Goal: Transaction & Acquisition: Book appointment/travel/reservation

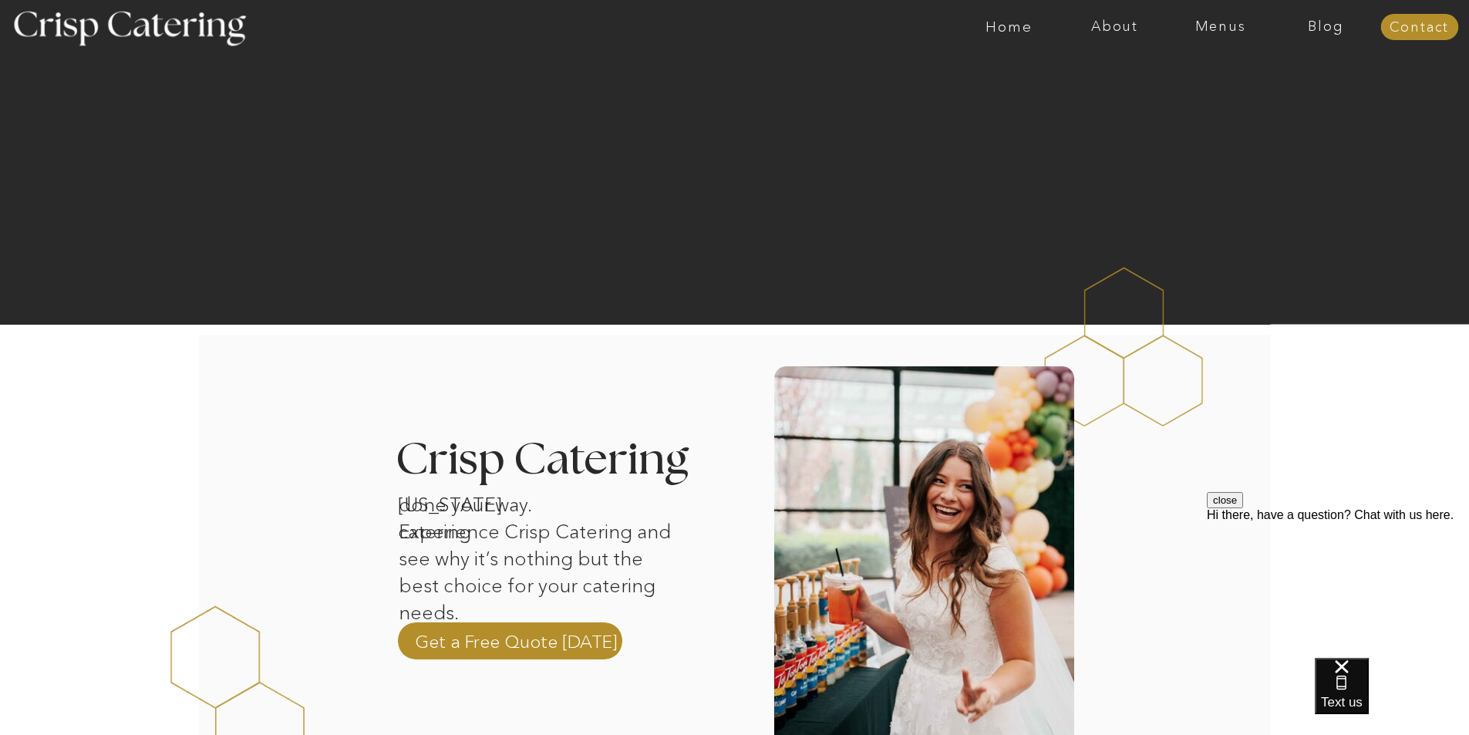
scroll to position [385, 0]
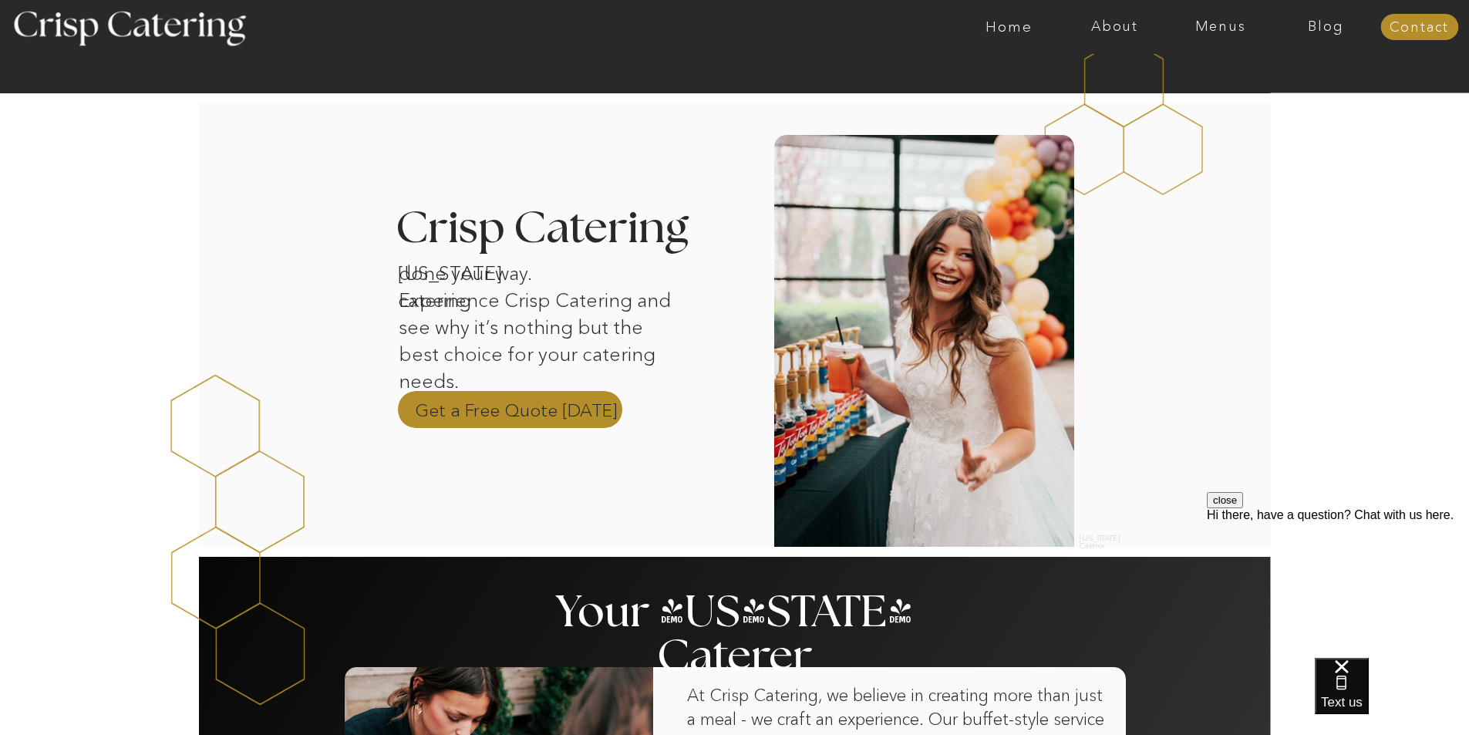
click at [526, 405] on p "Get a Free Quote Today" at bounding box center [516, 409] width 203 height 23
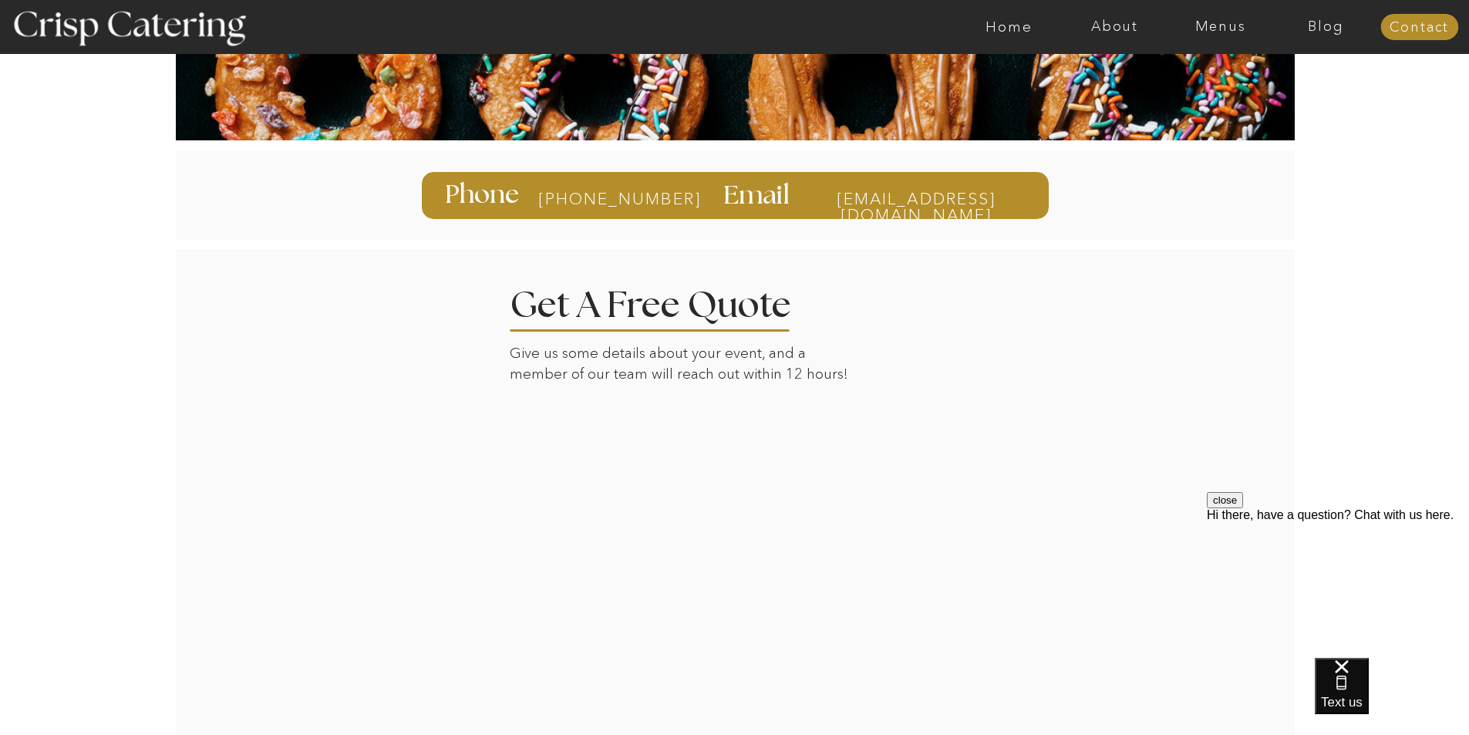
scroll to position [308, 0]
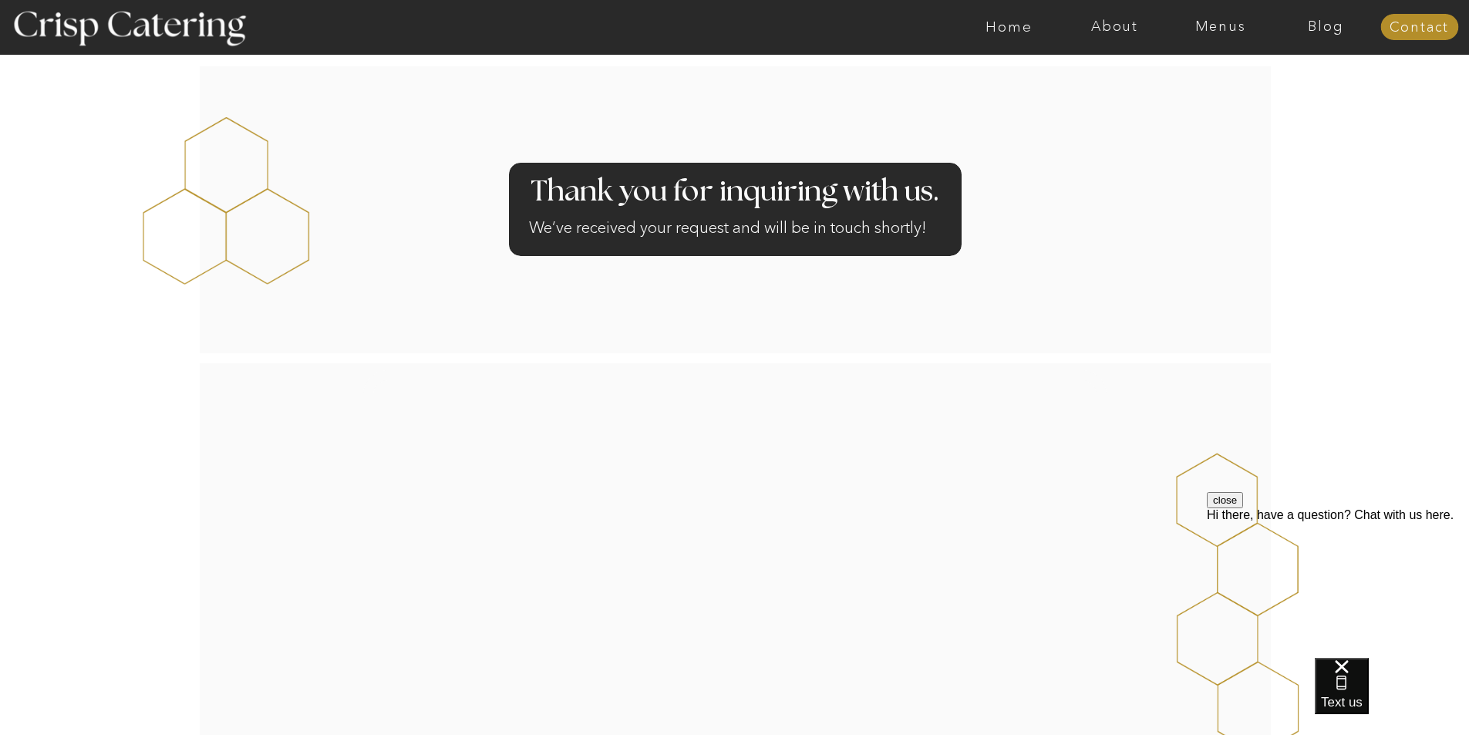
scroll to position [77, 0]
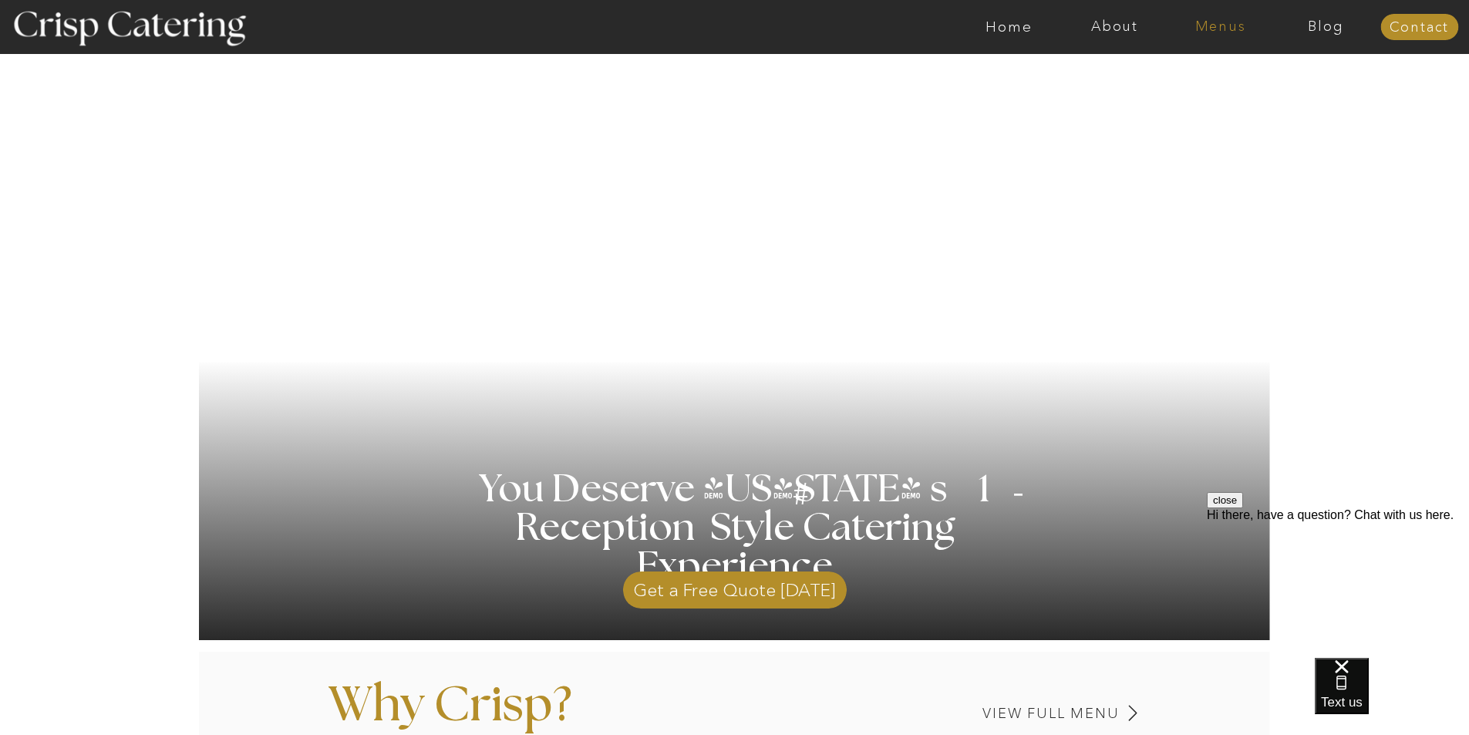
click at [1211, 23] on nav "Menus" at bounding box center [1220, 26] width 106 height 15
click at [1223, 89] on nav "Winter (Sep-Feb)" at bounding box center [1219, 90] width 126 height 15
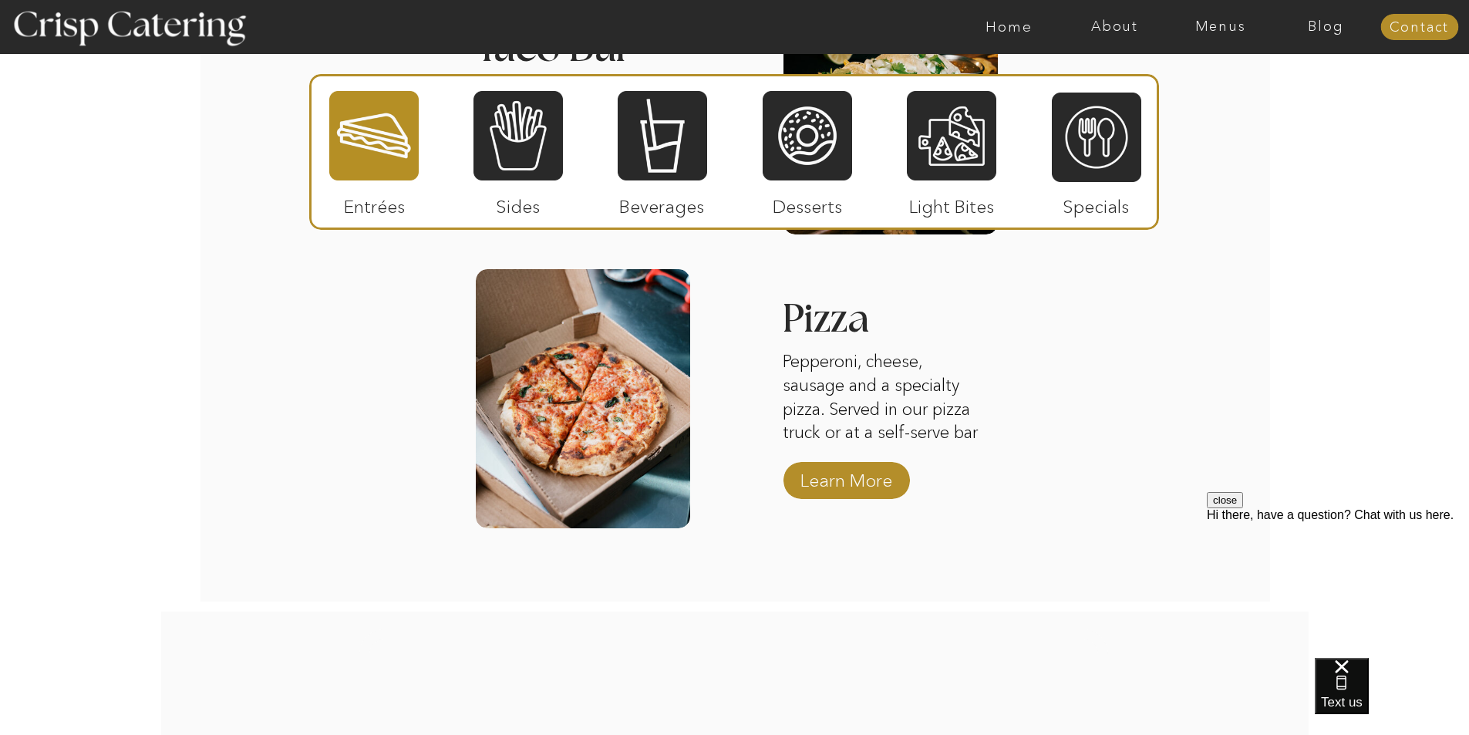
scroll to position [2313, 0]
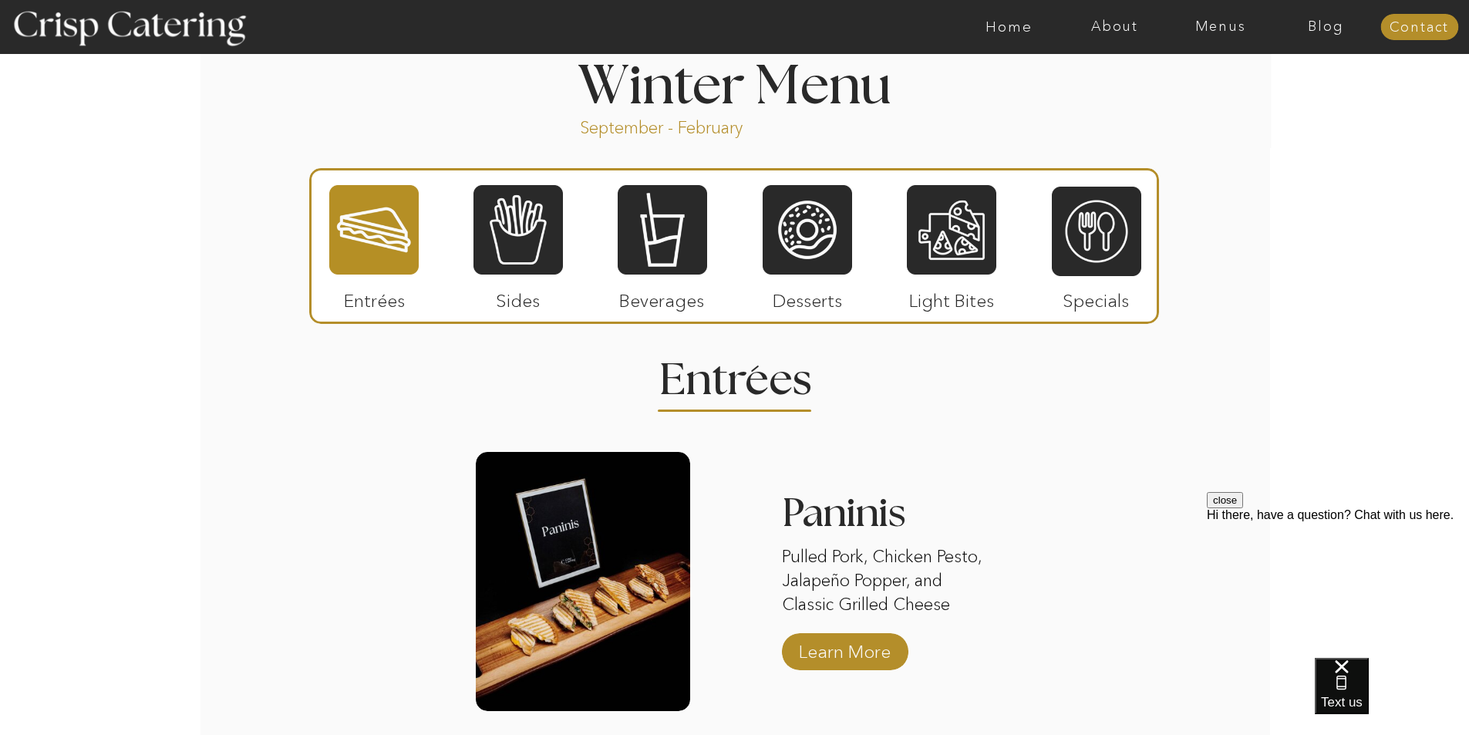
scroll to position [1619, 0]
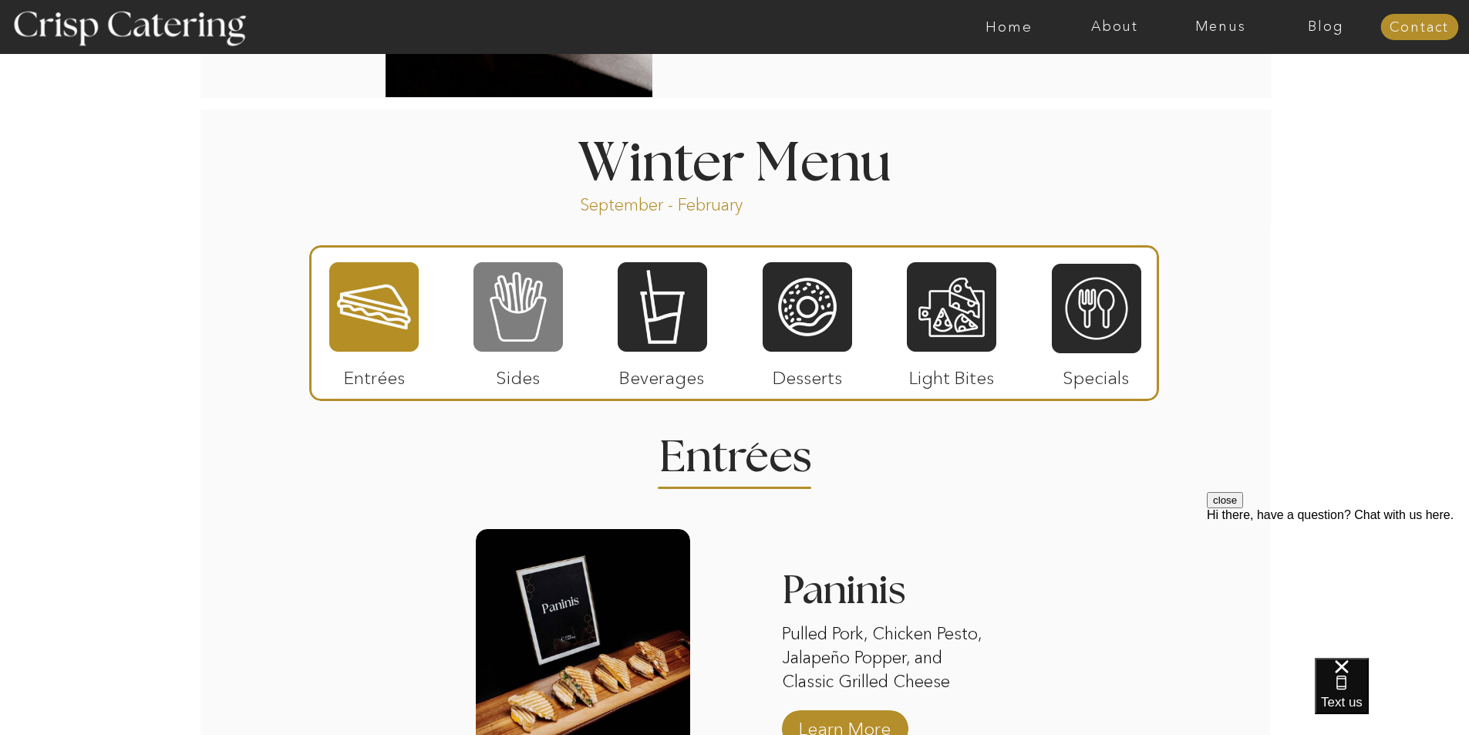
click at [513, 308] on div at bounding box center [517, 307] width 89 height 93
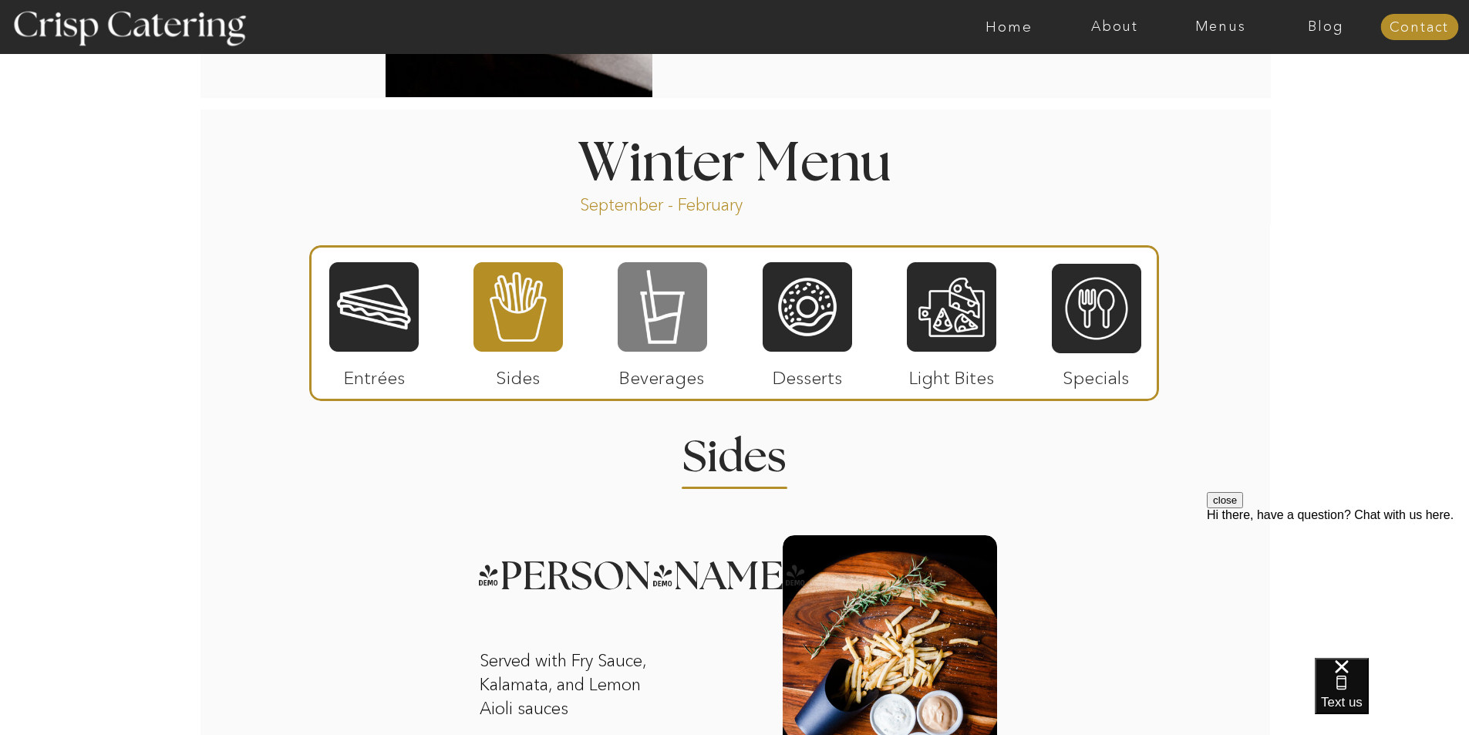
click at [677, 306] on div at bounding box center [662, 307] width 89 height 93
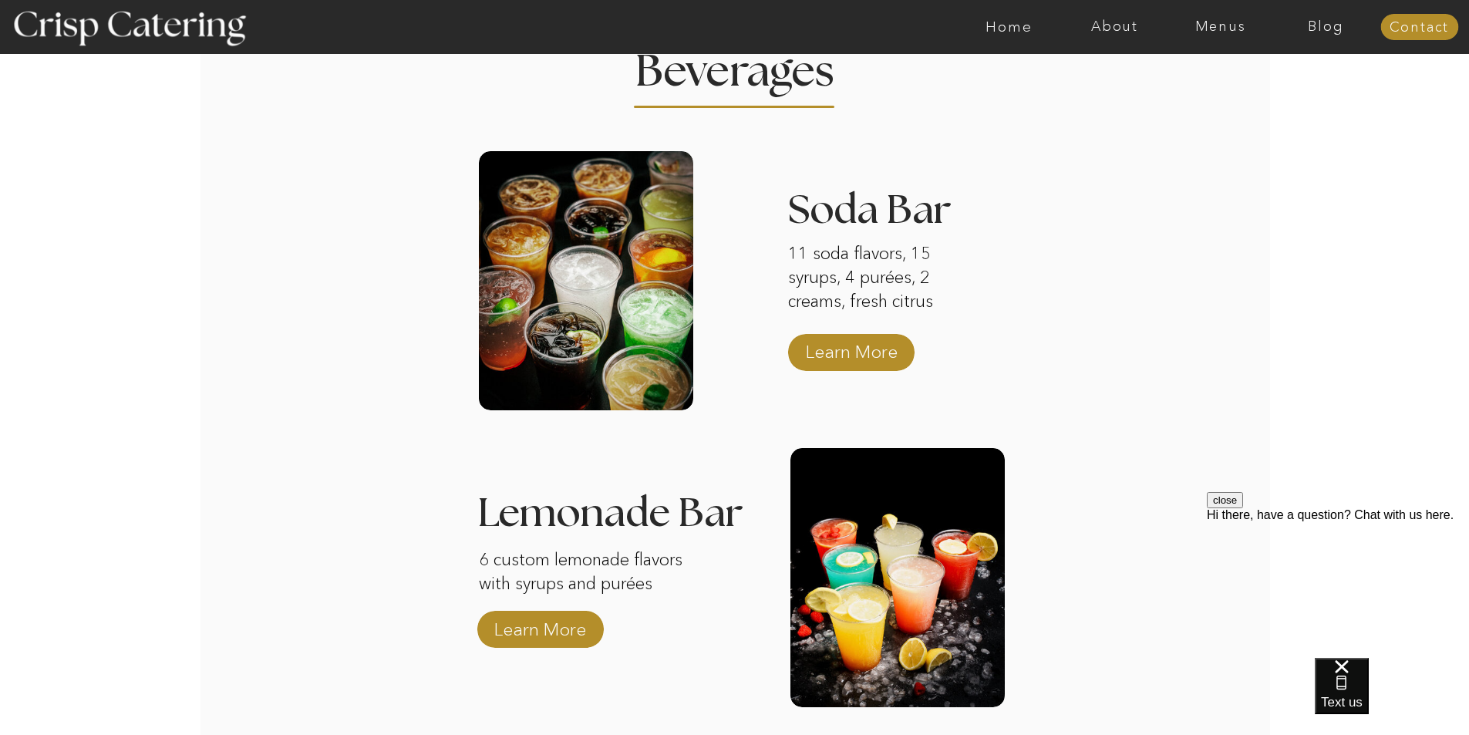
scroll to position [1696, 0]
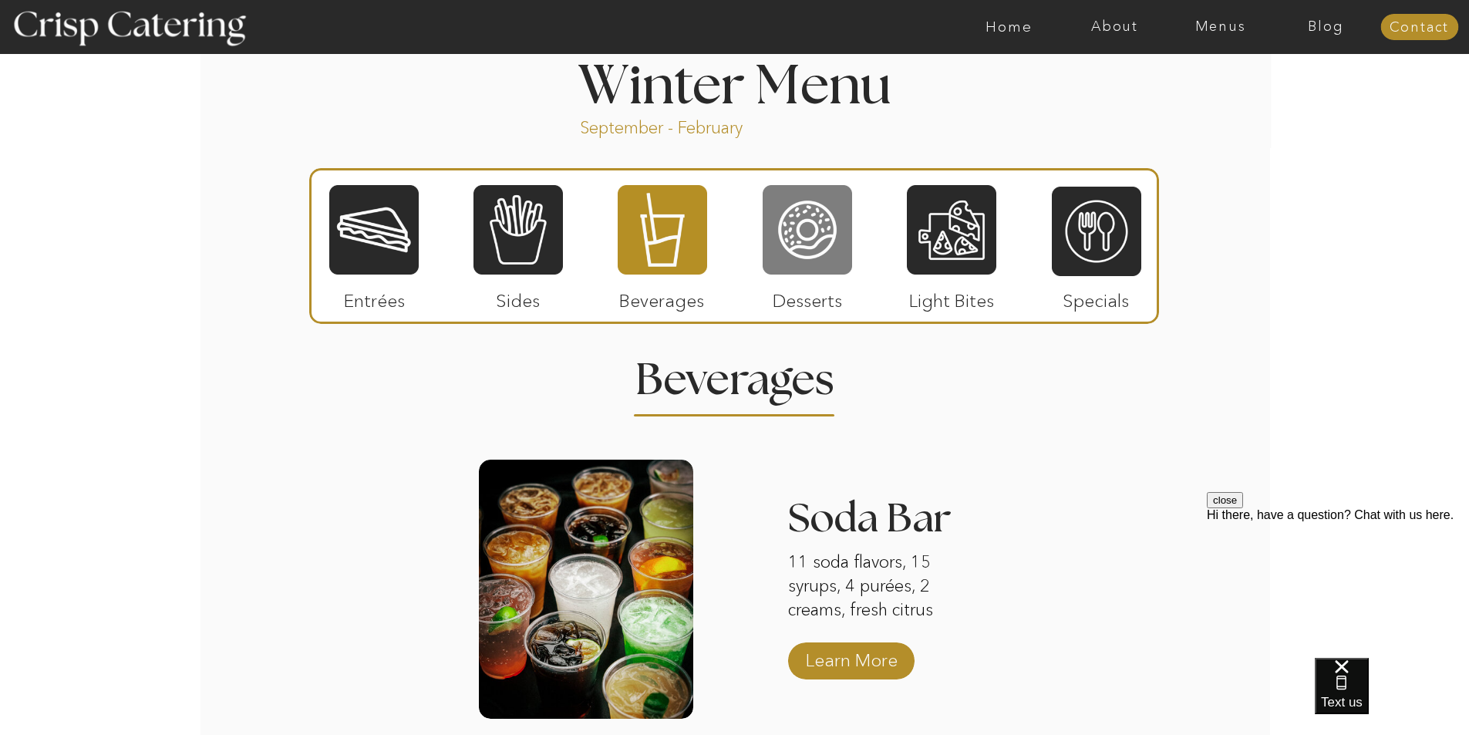
click at [808, 234] on div at bounding box center [806, 229] width 89 height 93
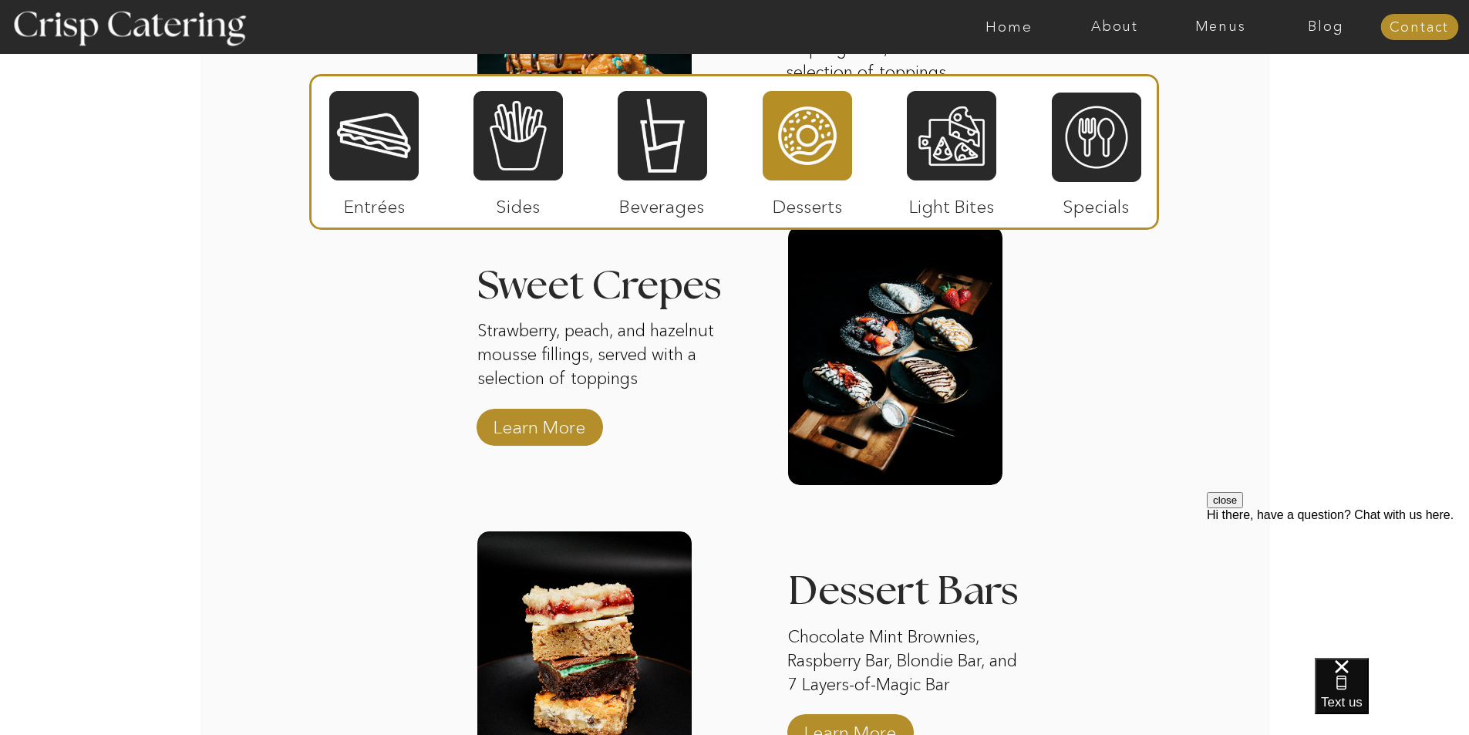
scroll to position [1850, 0]
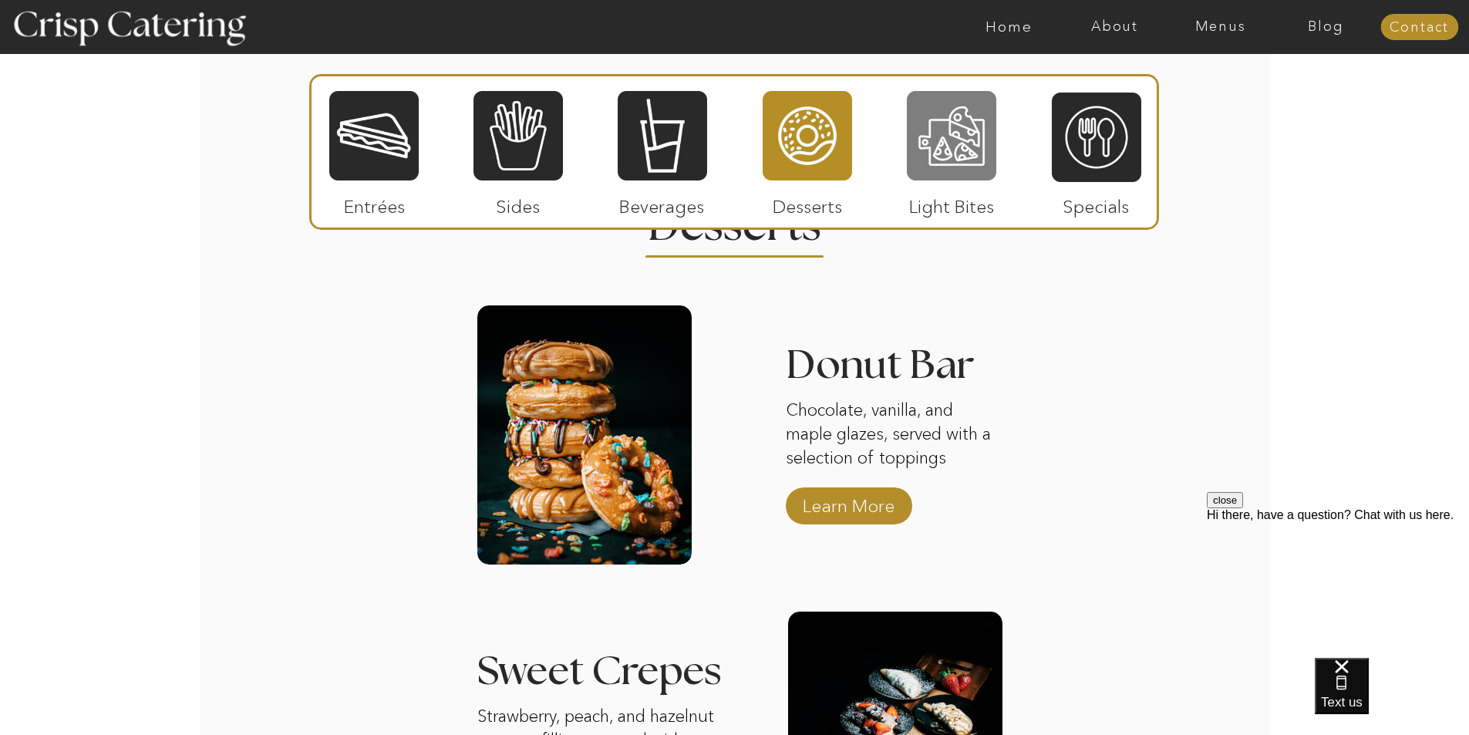
click at [948, 146] on div at bounding box center [951, 135] width 89 height 93
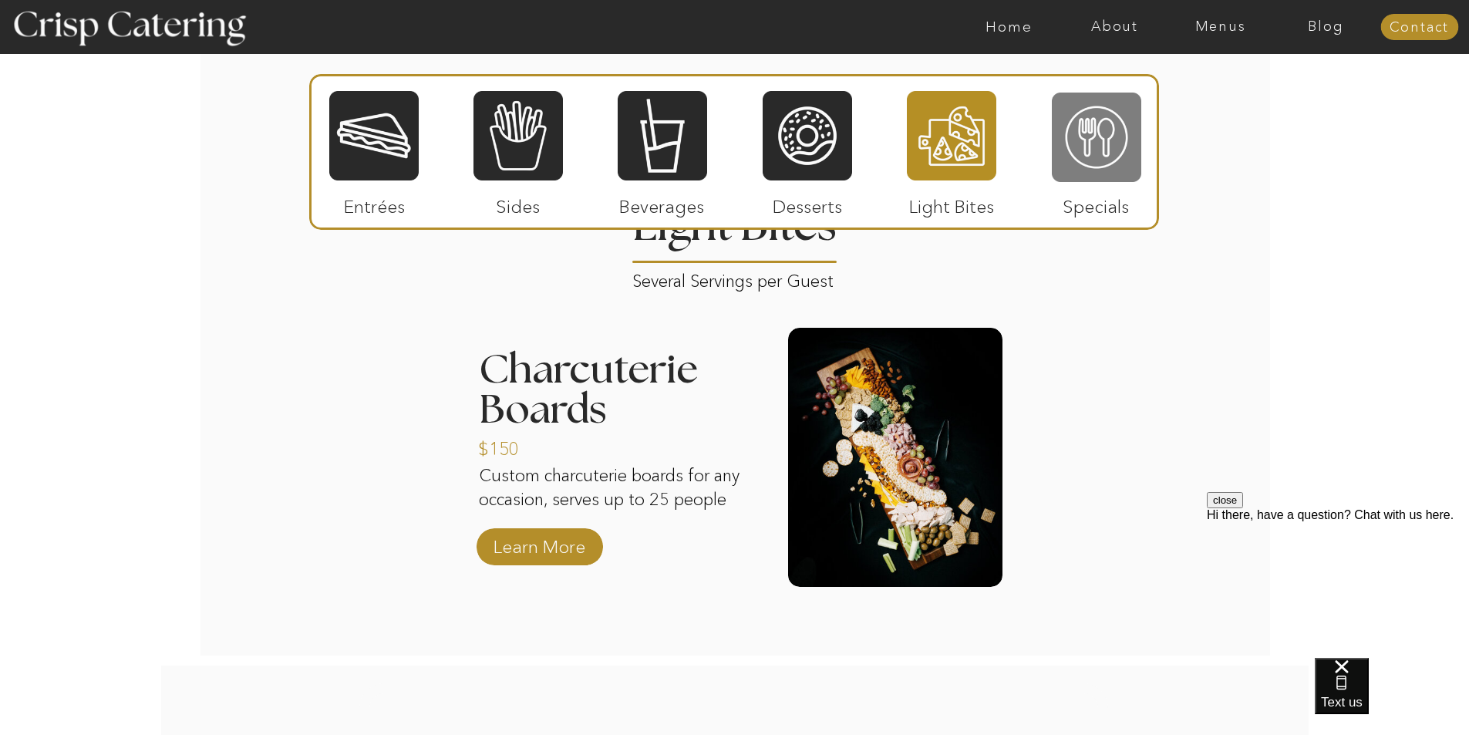
click at [1082, 148] on div at bounding box center [1096, 137] width 89 height 93
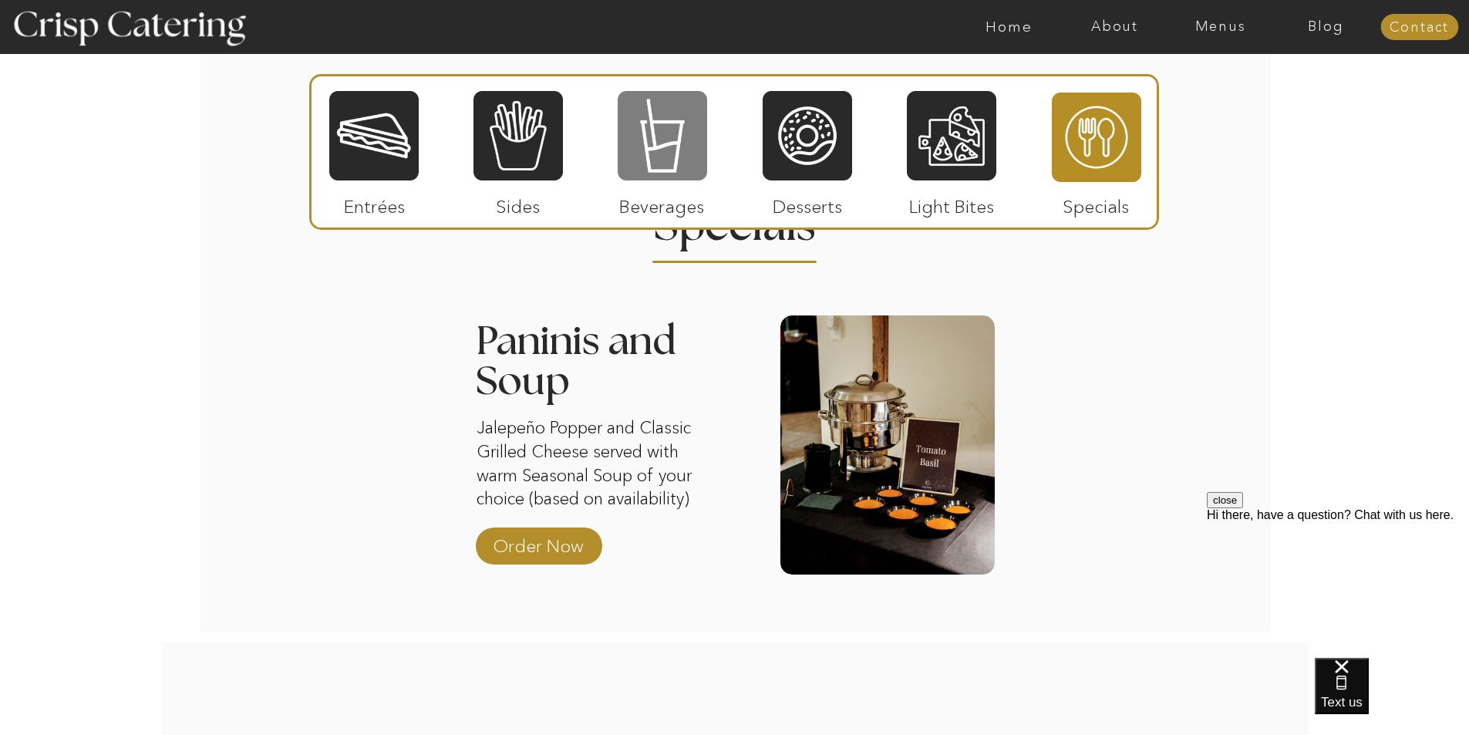
click at [675, 148] on div at bounding box center [662, 135] width 89 height 93
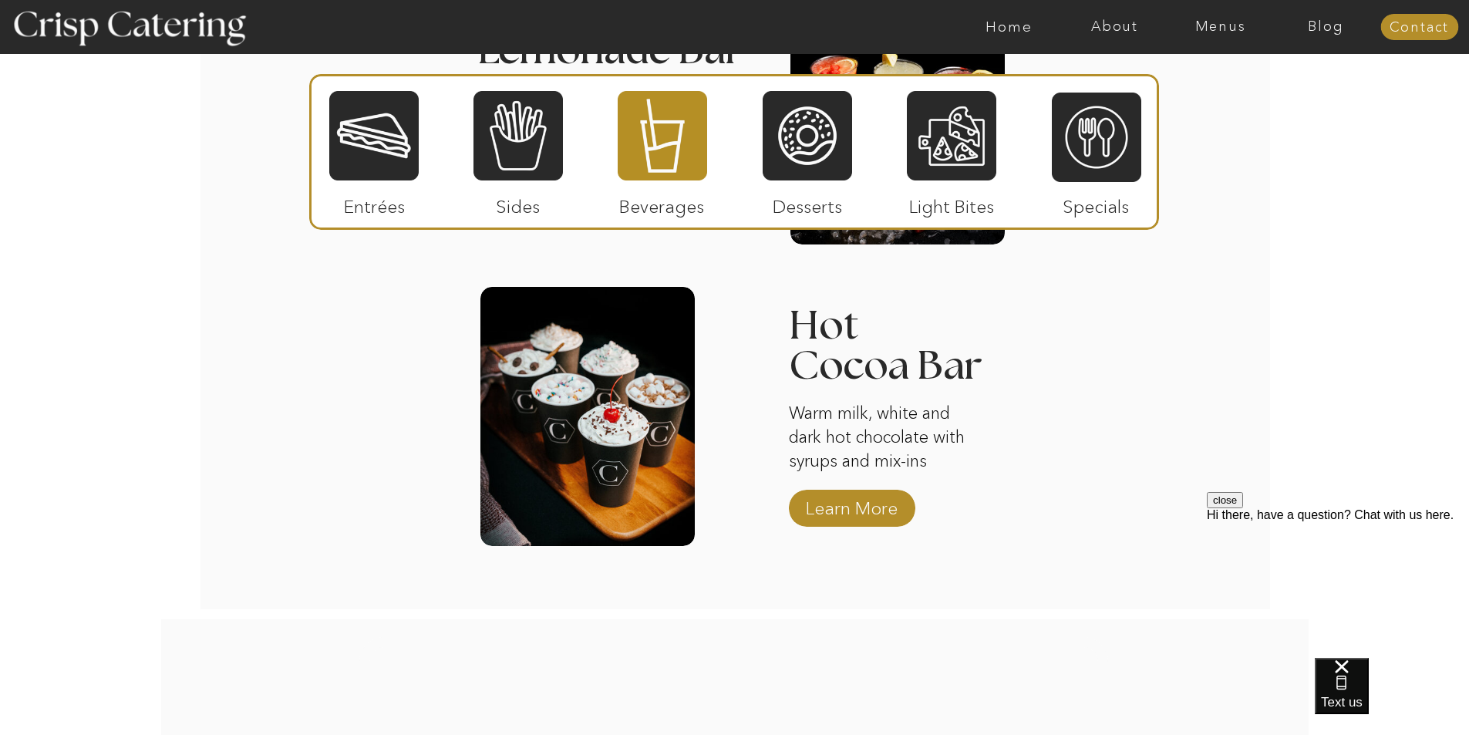
scroll to position [2544, 0]
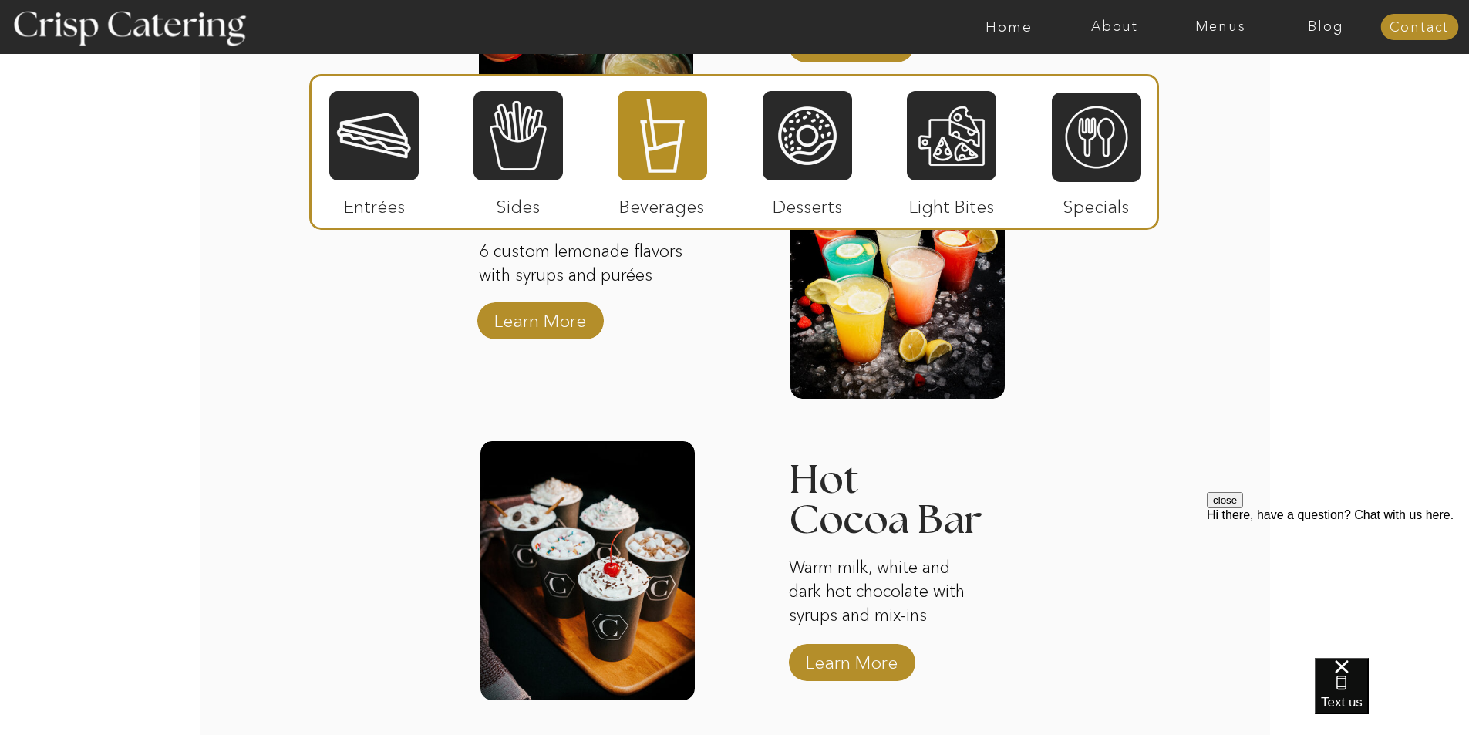
scroll to position [2390, 0]
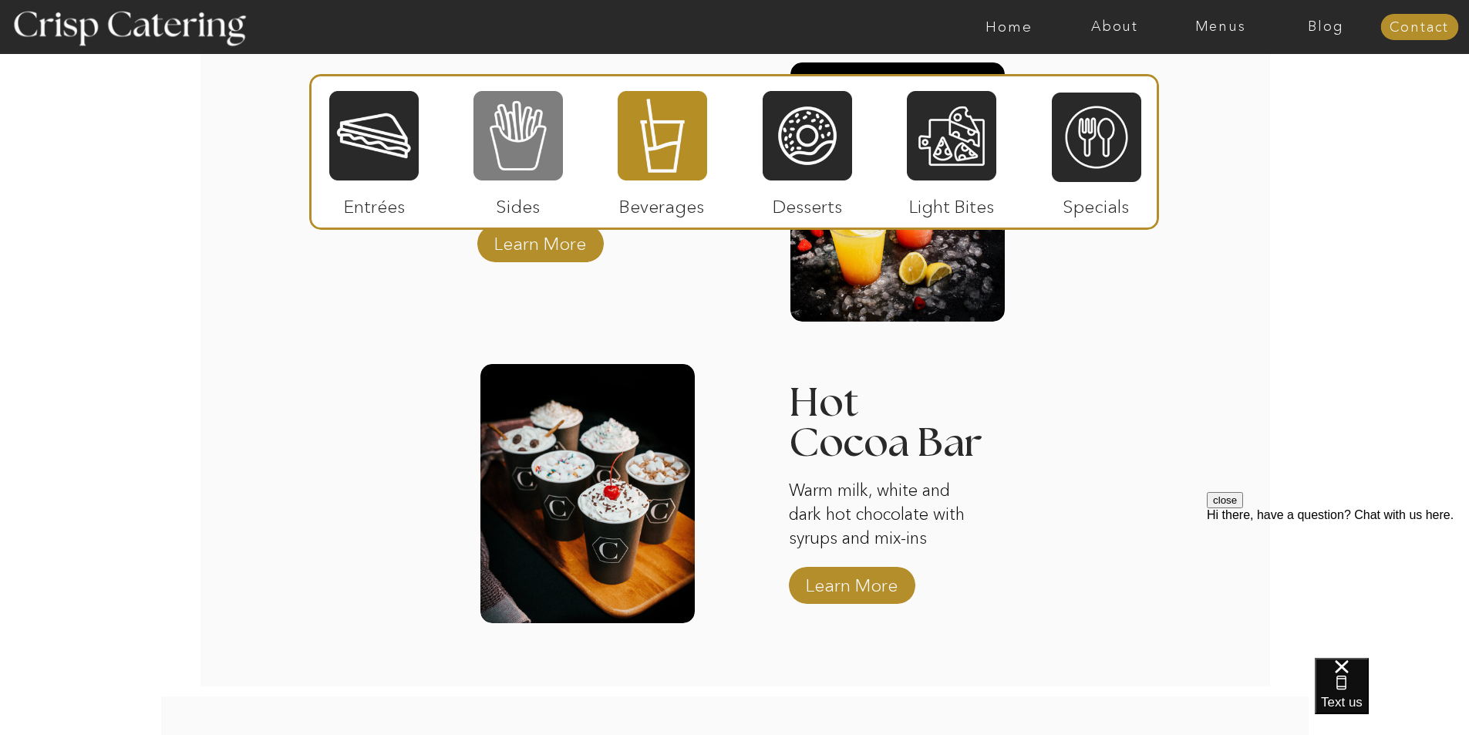
click at [529, 134] on div at bounding box center [517, 135] width 89 height 93
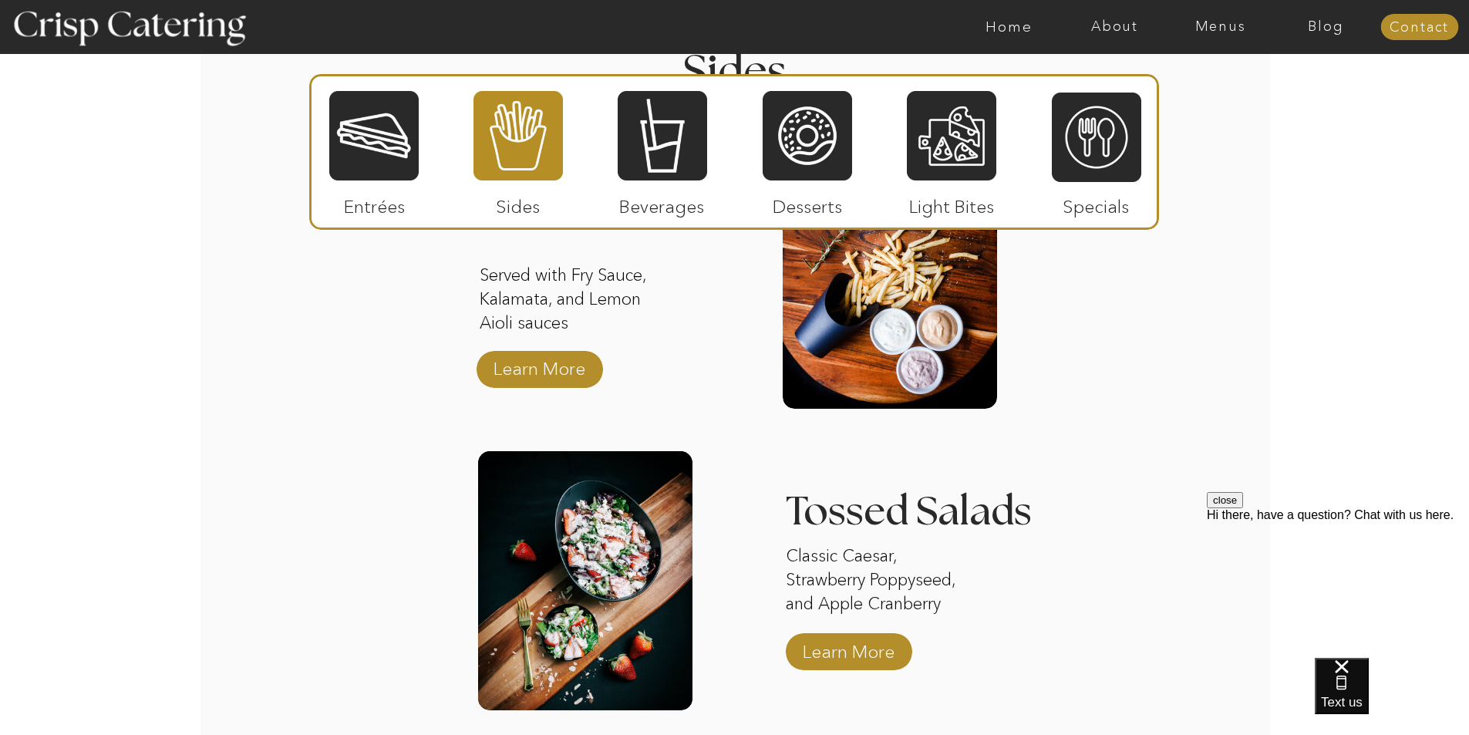
scroll to position [1773, 0]
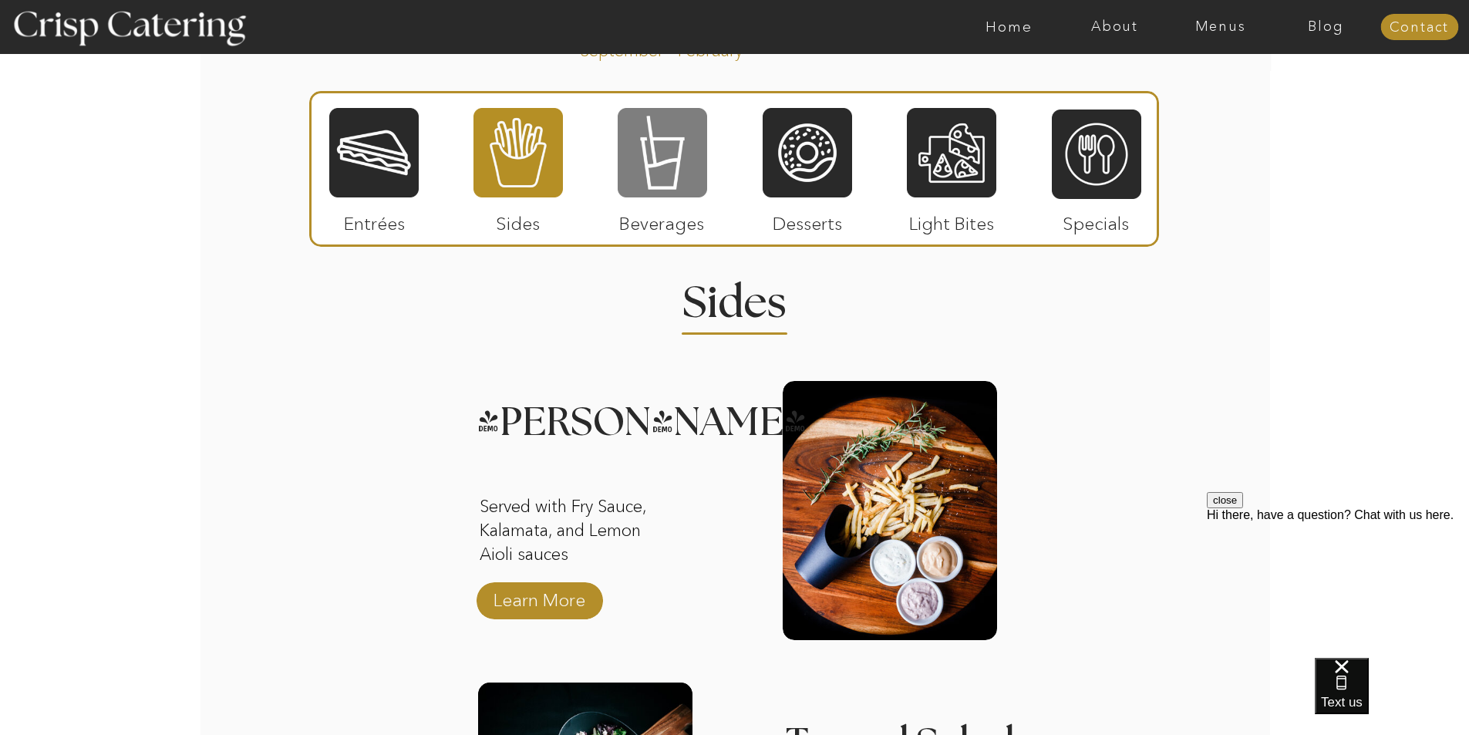
click at [656, 174] on div at bounding box center [662, 152] width 89 height 93
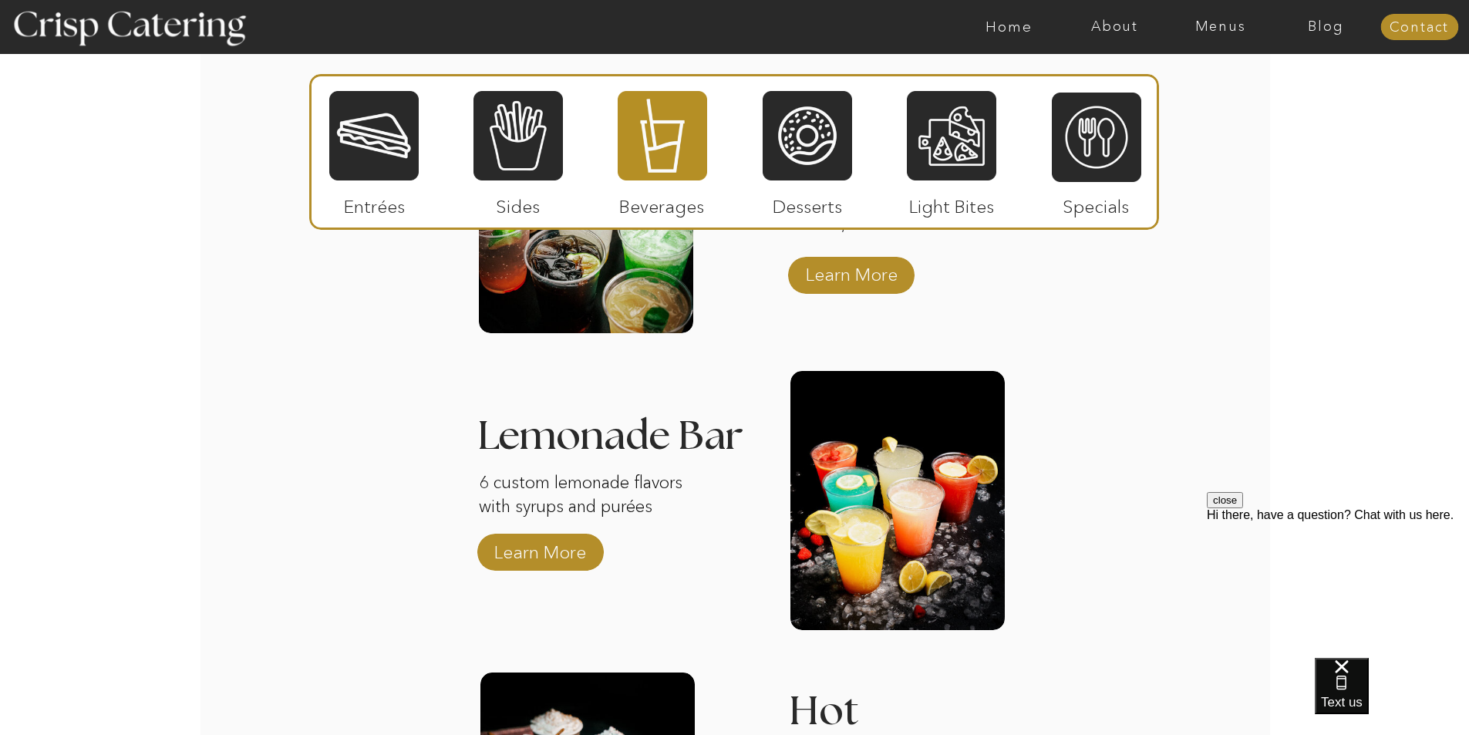
scroll to position [2313, 0]
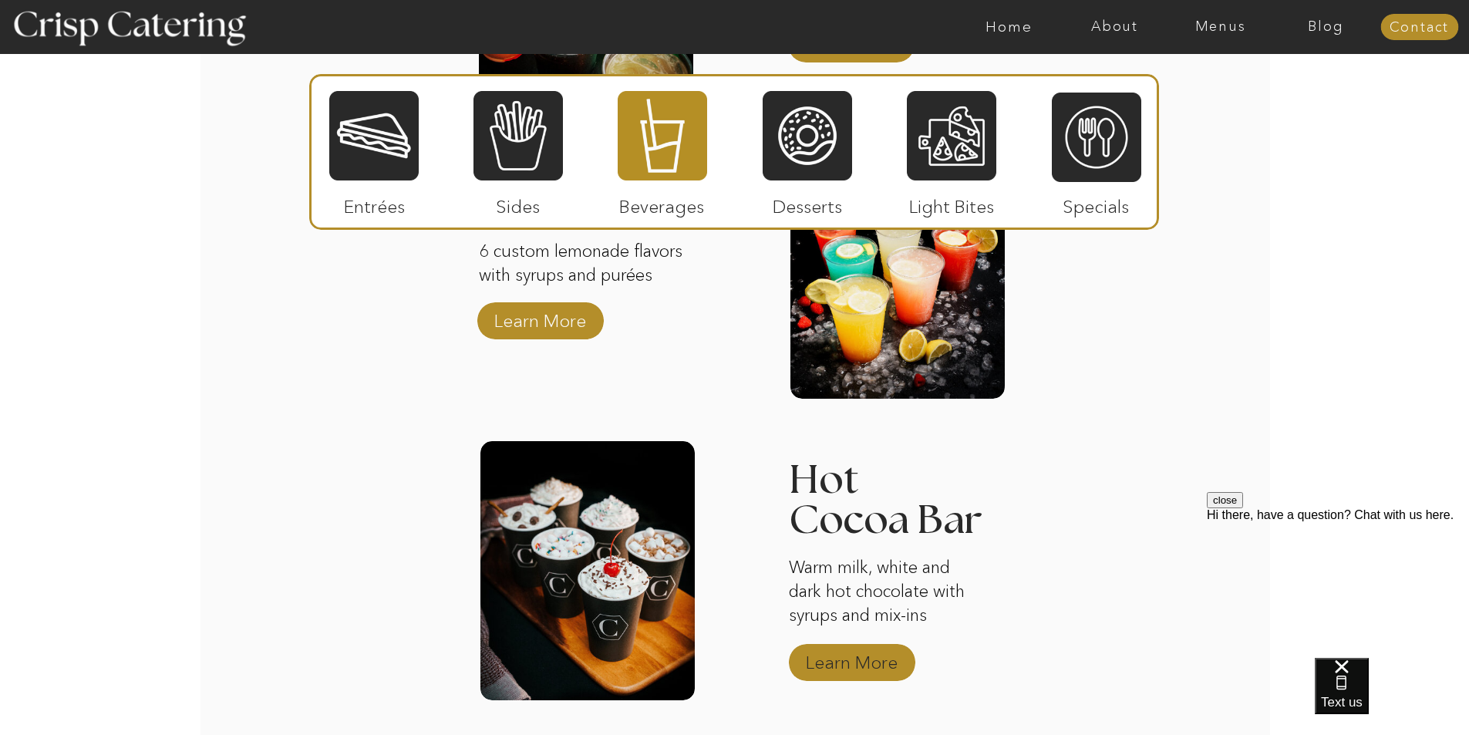
click at [862, 658] on p "Learn More" at bounding box center [851, 658] width 103 height 45
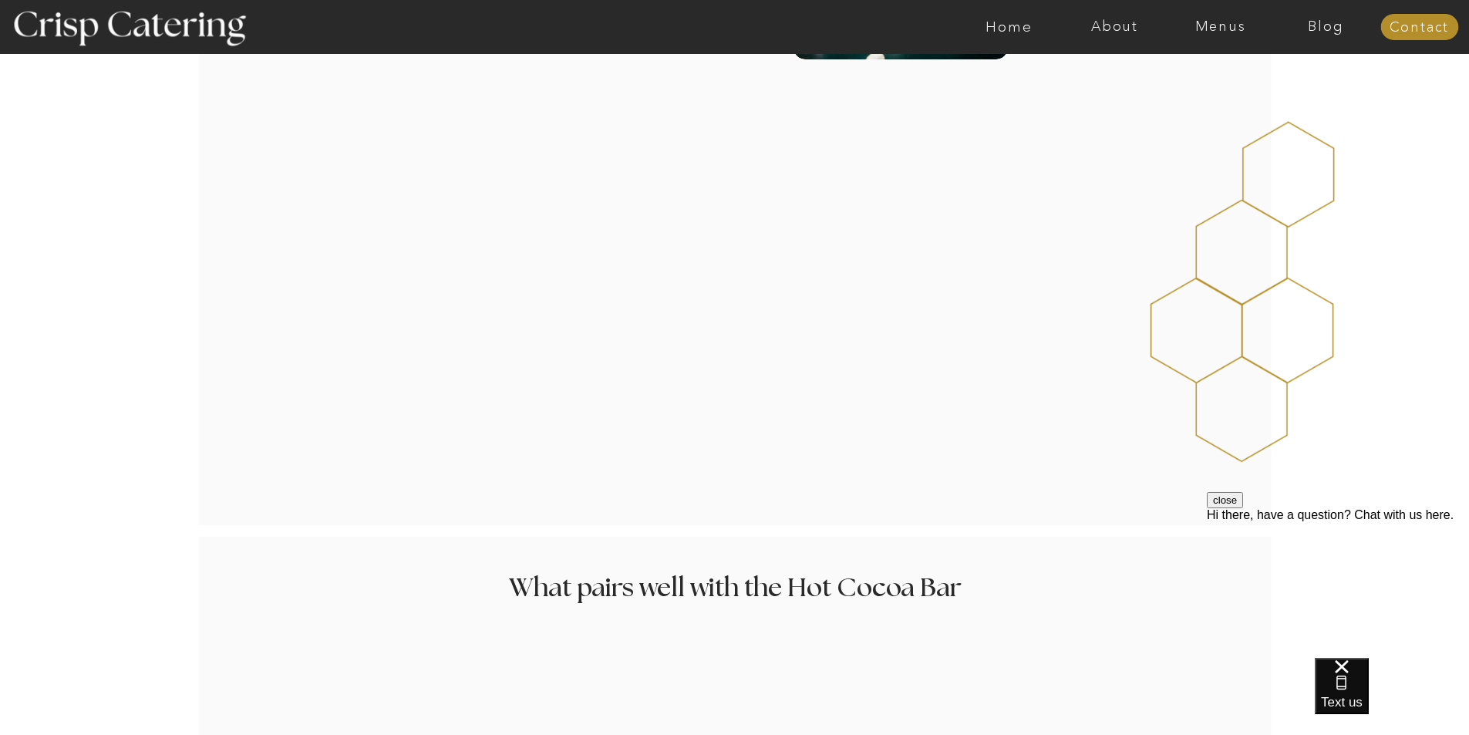
scroll to position [2698, 0]
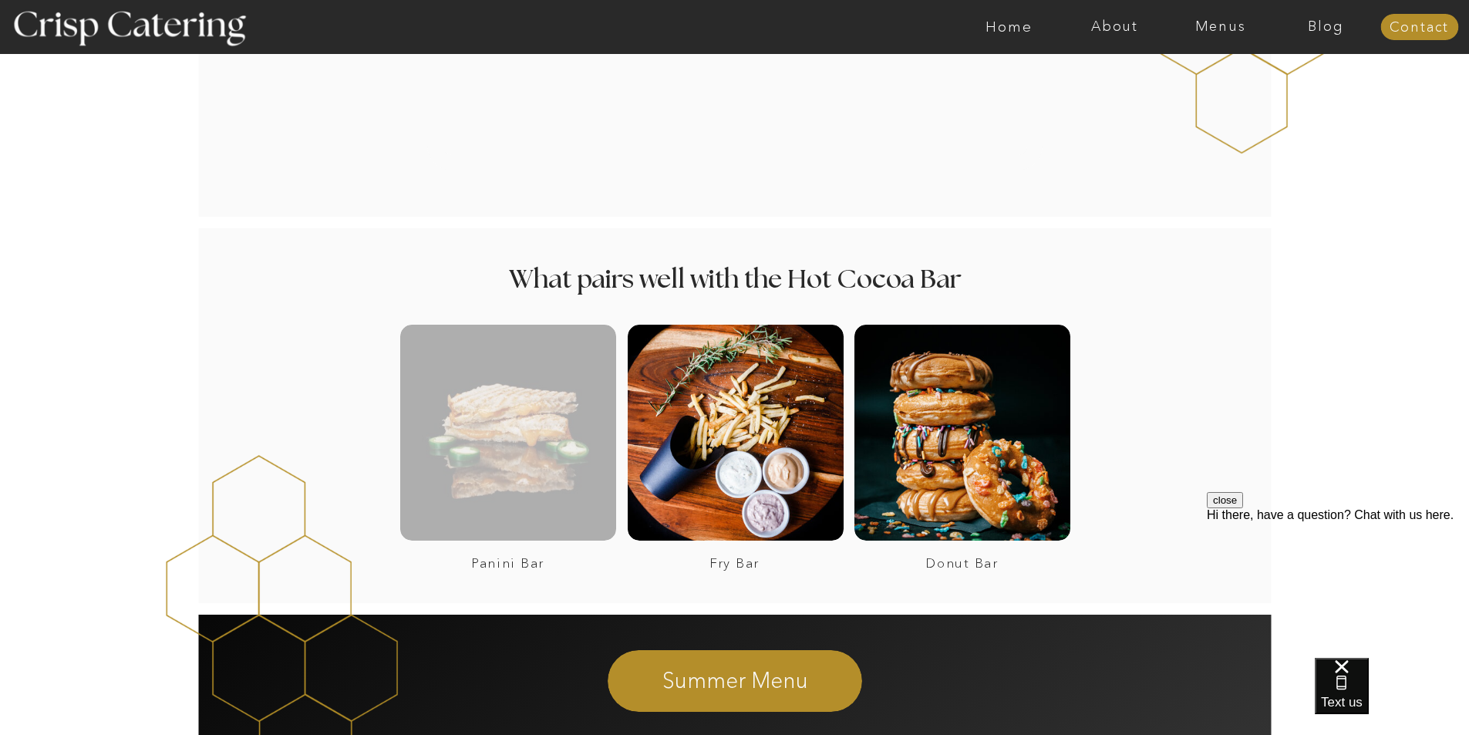
click at [482, 430] on div at bounding box center [508, 433] width 216 height 216
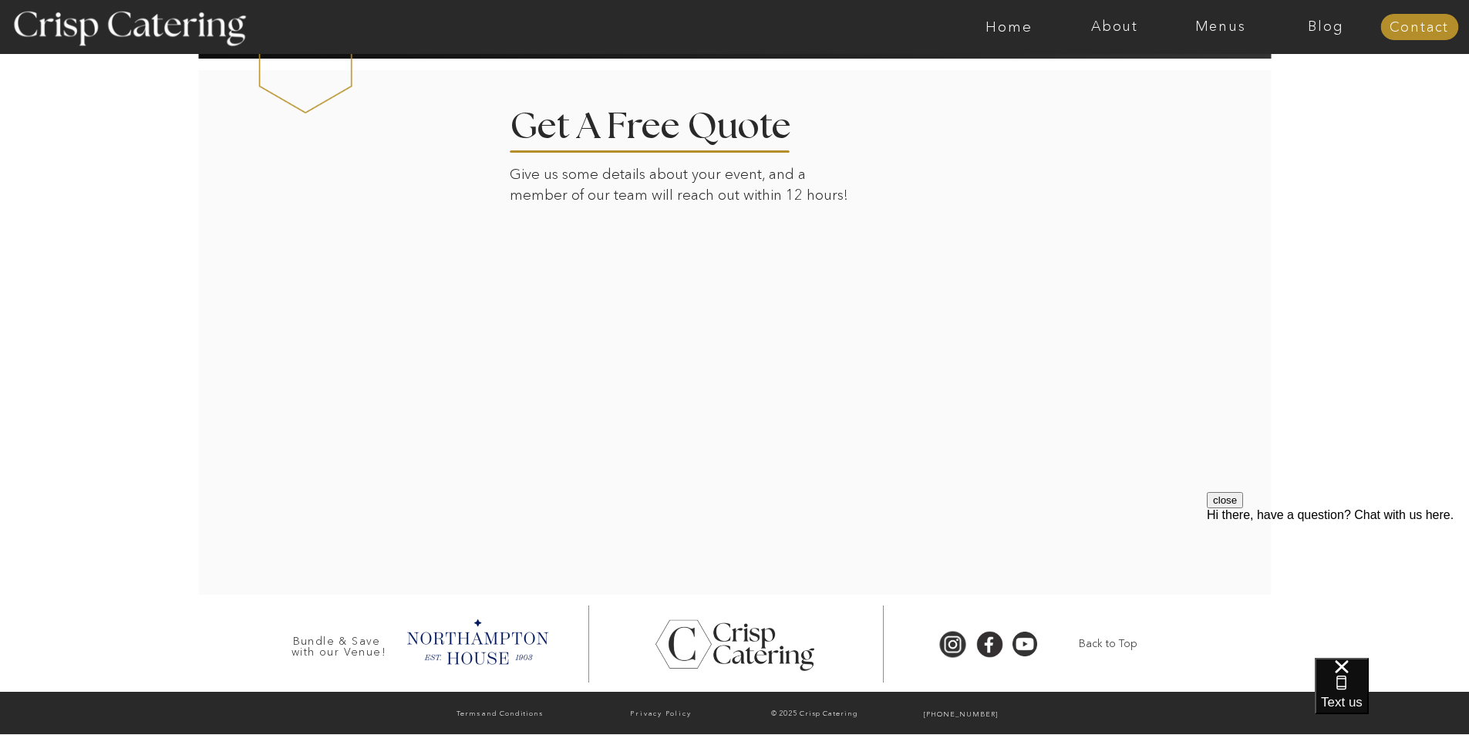
scroll to position [2076, 0]
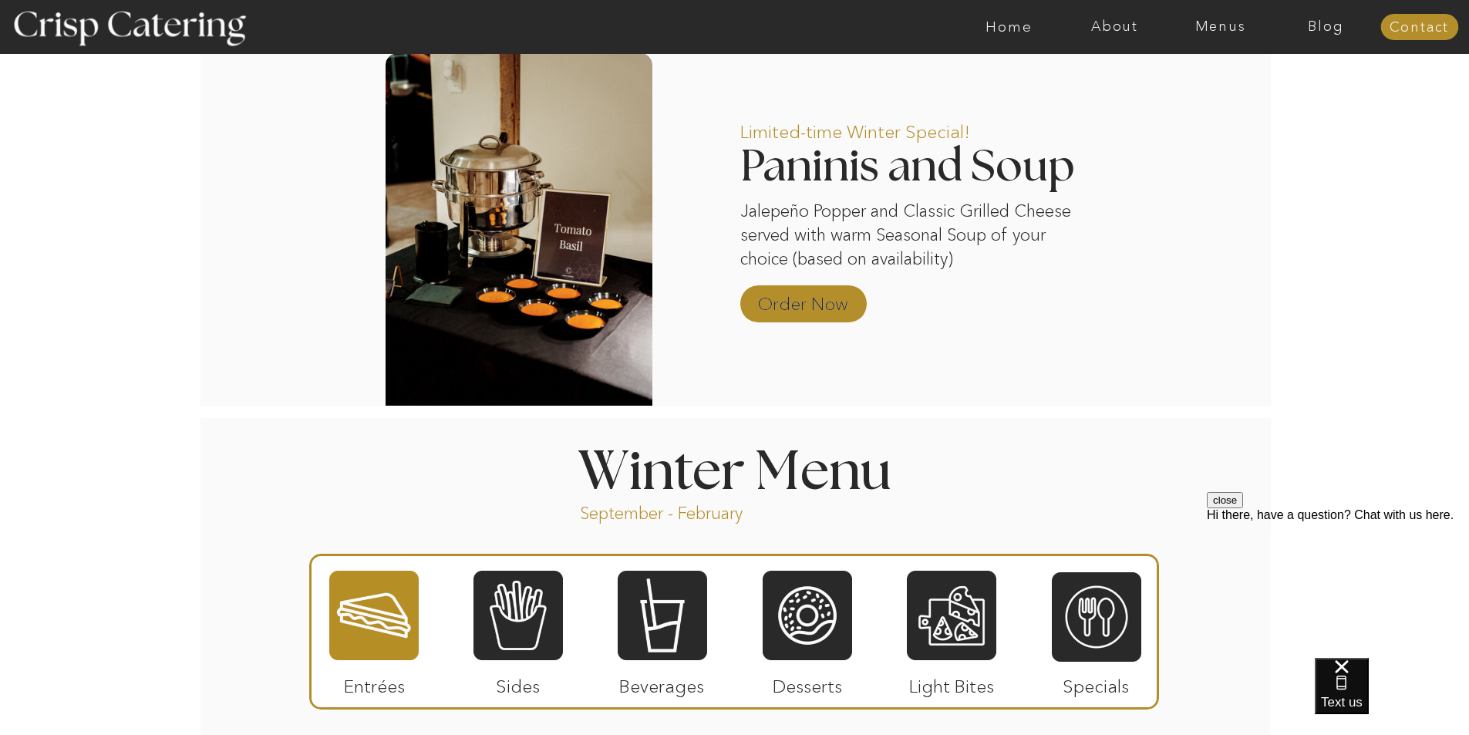
click at [781, 279] on p "Order Now" at bounding box center [803, 300] width 103 height 45
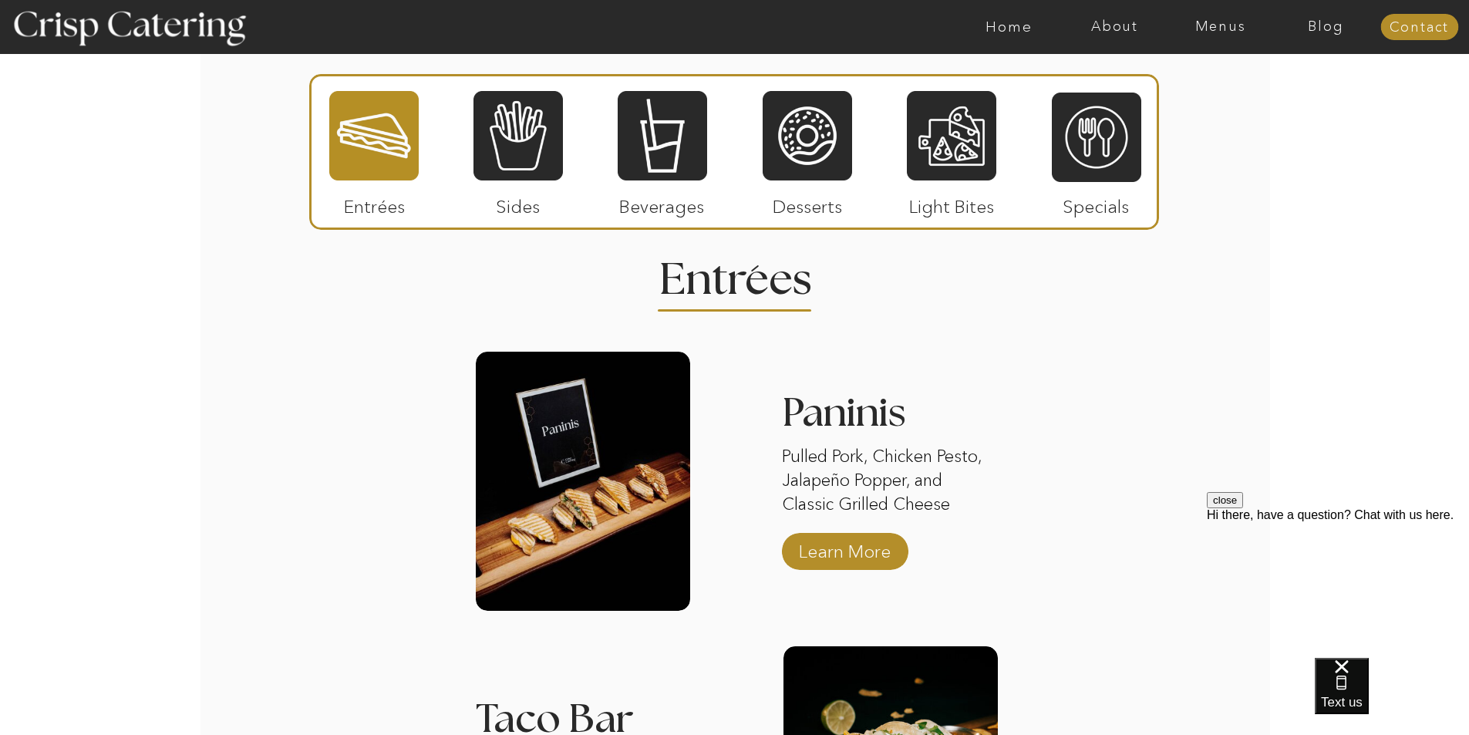
scroll to position [1180, 0]
